Goal: Navigation & Orientation: Find specific page/section

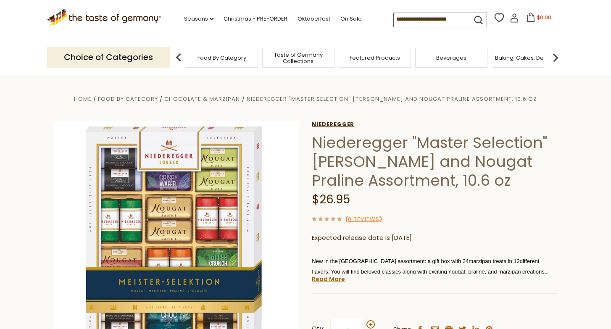
click at [332, 123] on link "Niederegger" at bounding box center [435, 124] width 246 height 7
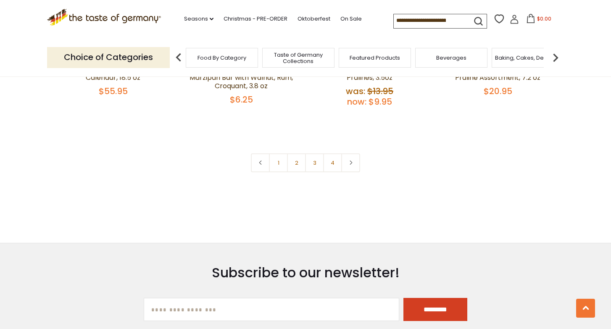
scroll to position [1890, 0]
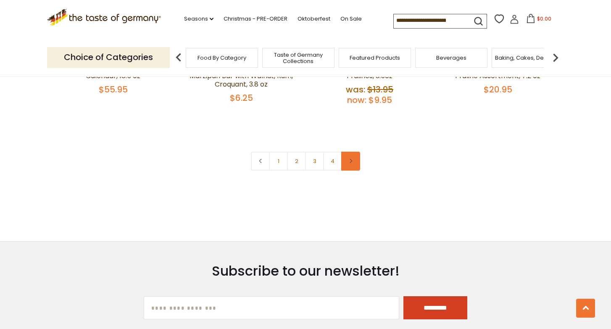
click at [352, 160] on icon at bounding box center [350, 161] width 5 height 4
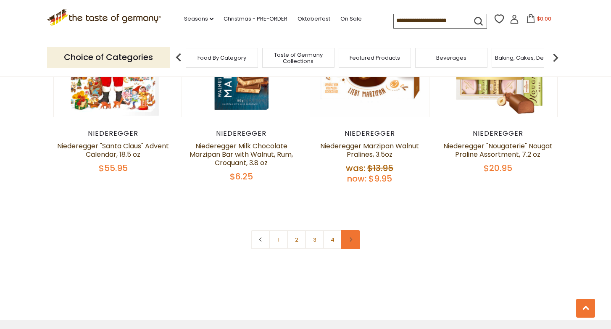
scroll to position [1835, 0]
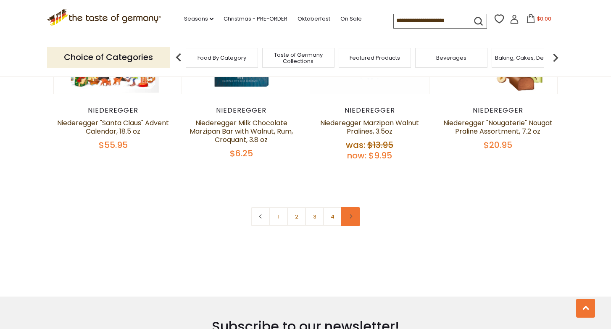
click at [352, 218] on icon at bounding box center [350, 216] width 5 height 4
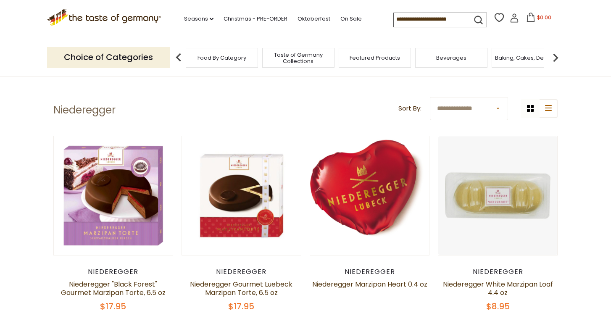
scroll to position [15, 0]
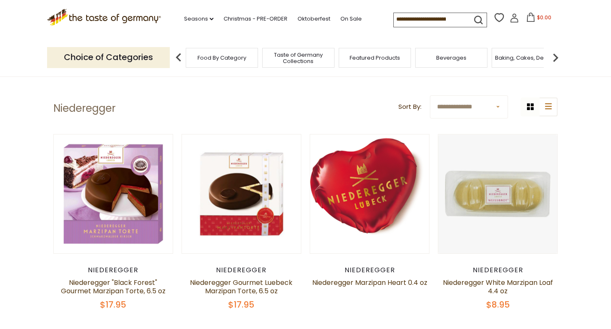
click at [450, 111] on select "**********" at bounding box center [469, 106] width 78 height 23
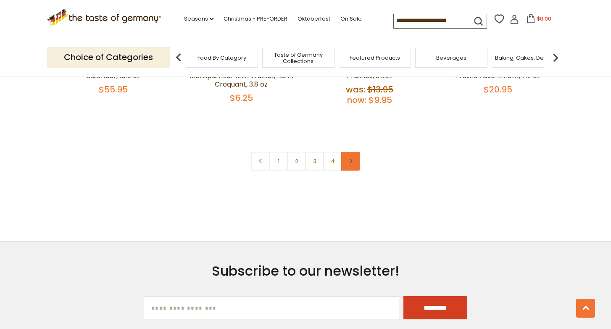
click at [353, 162] on link at bounding box center [350, 161] width 19 height 19
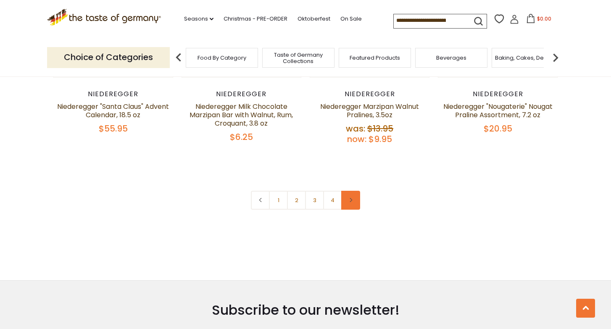
scroll to position [1853, 0]
